Goal: Task Accomplishment & Management: Manage account settings

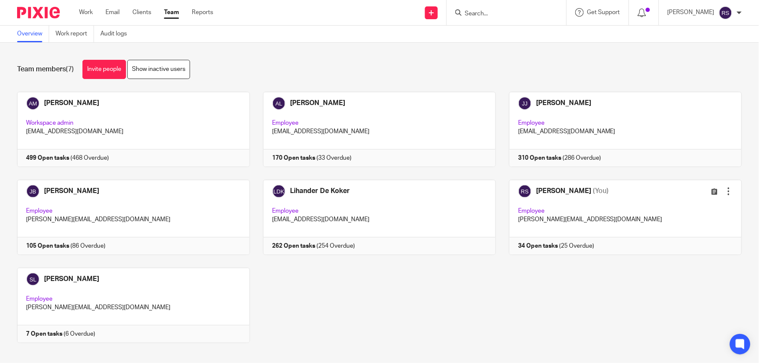
scroll to position [10, 0]
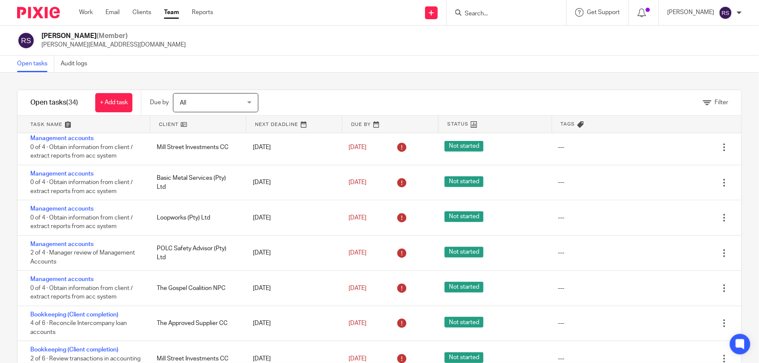
scroll to position [644, 0]
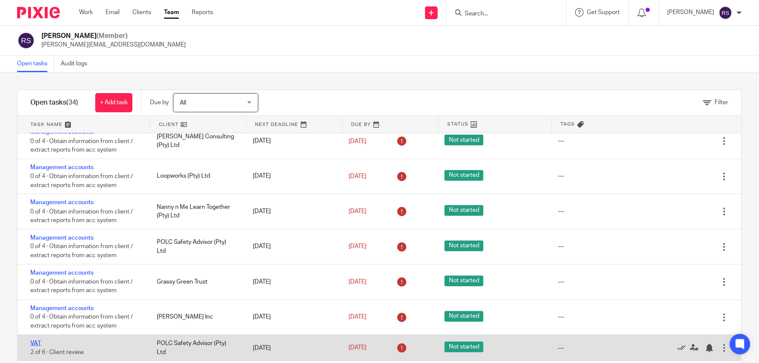
click at [33, 346] on link "VAT" at bounding box center [35, 343] width 11 height 6
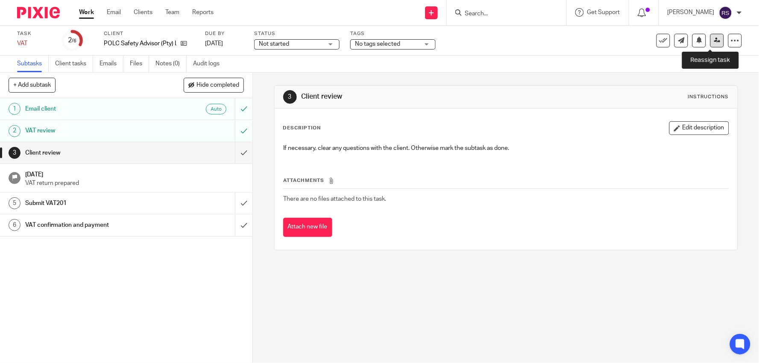
click at [710, 43] on link at bounding box center [717, 41] width 14 height 14
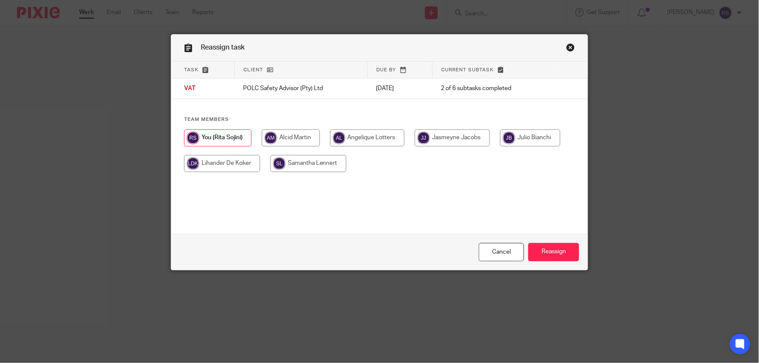
click at [293, 144] on input "radio" at bounding box center [291, 137] width 58 height 17
radio input "true"
click at [549, 255] on input "Reassign" at bounding box center [553, 252] width 51 height 18
